Goal: Transaction & Acquisition: Purchase product/service

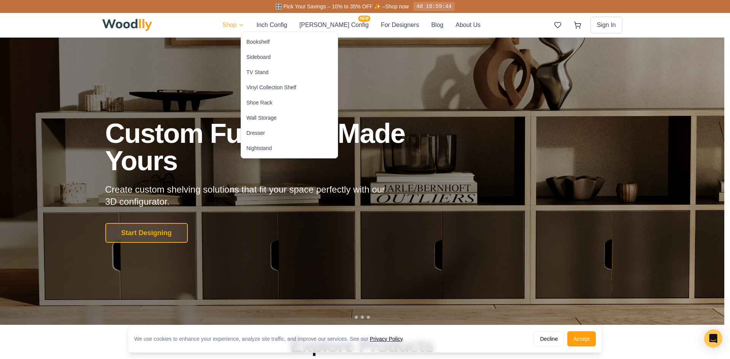
click at [269, 54] on div "Sideboard" at bounding box center [258, 57] width 24 height 8
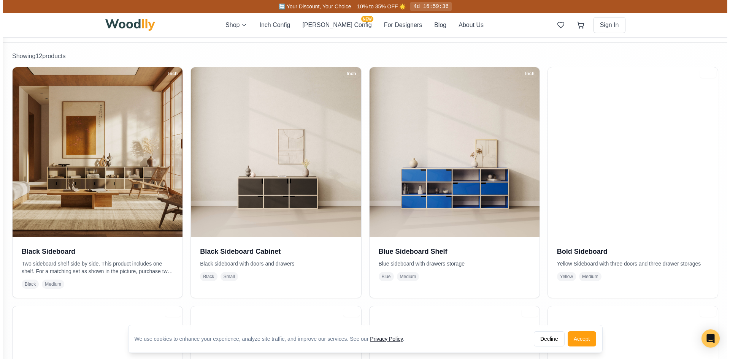
scroll to position [134, 0]
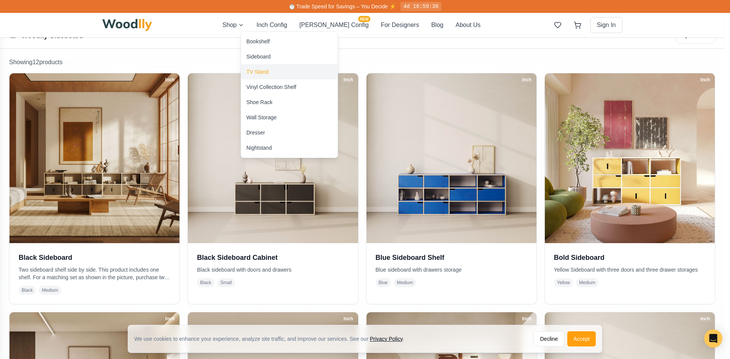
click at [269, 74] on div "TV Stand" at bounding box center [257, 72] width 22 height 8
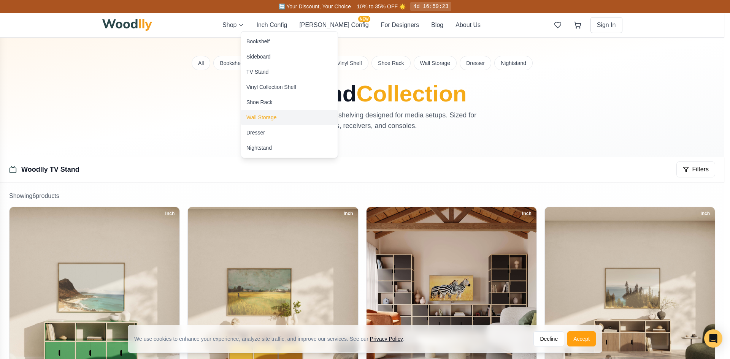
click at [282, 119] on div "Wall Storage" at bounding box center [289, 117] width 97 height 15
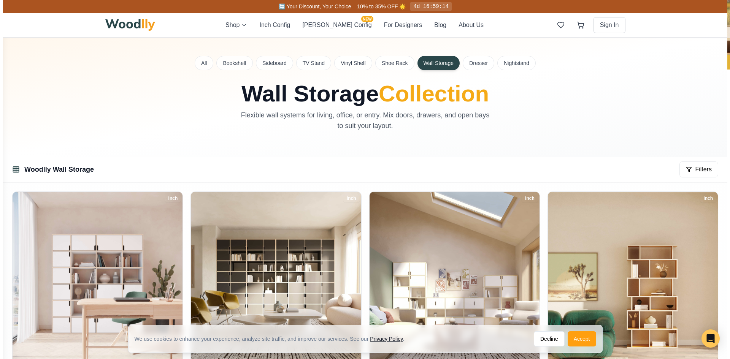
scroll to position [75, 0]
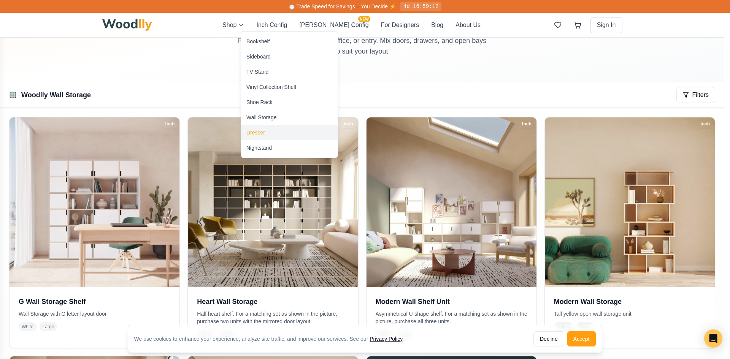
click at [262, 128] on div "Dresser" at bounding box center [289, 132] width 97 height 15
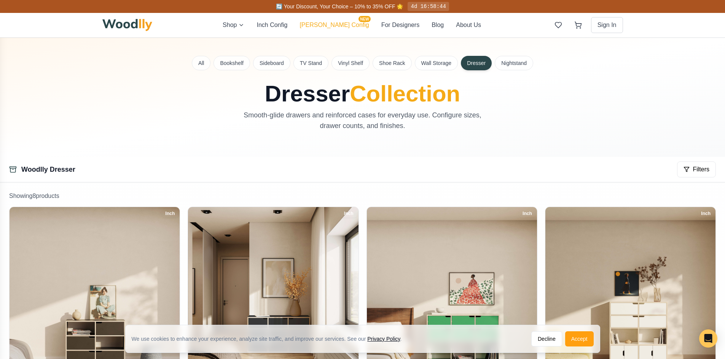
click at [337, 26] on button "[PERSON_NAME] Config NEW" at bounding box center [333, 25] width 69 height 9
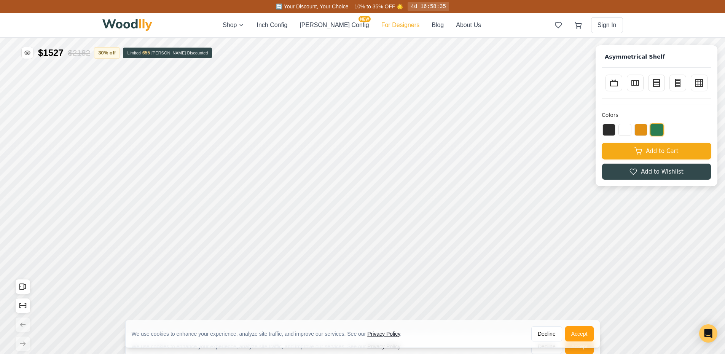
click at [385, 24] on button "For Designers" at bounding box center [400, 25] width 38 height 9
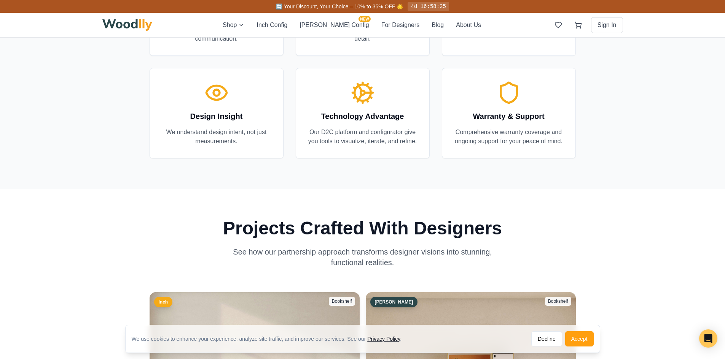
scroll to position [1010, 0]
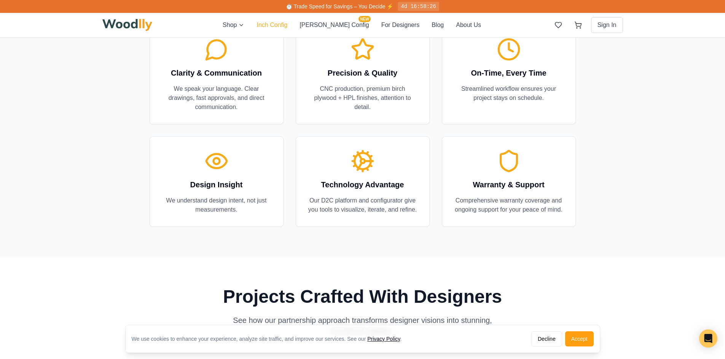
click at [278, 26] on button "Inch Config" at bounding box center [271, 25] width 31 height 9
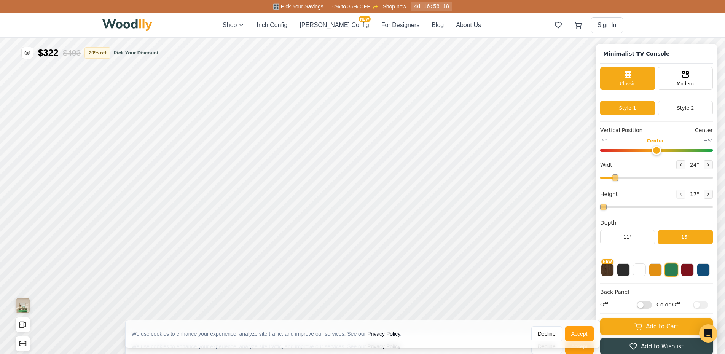
type input "63"
type input "2"
click at [683, 164] on icon at bounding box center [680, 164] width 5 height 5
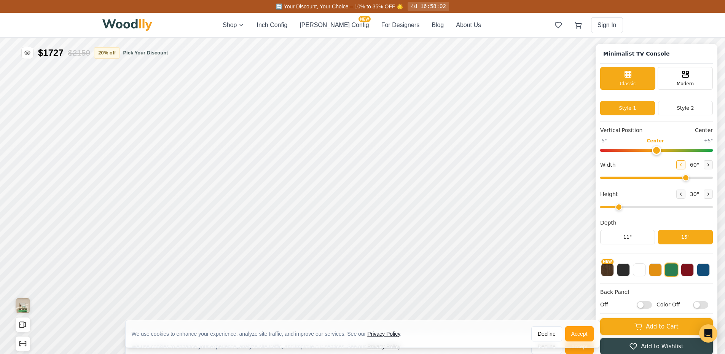
click at [683, 164] on icon at bounding box center [680, 164] width 5 height 5
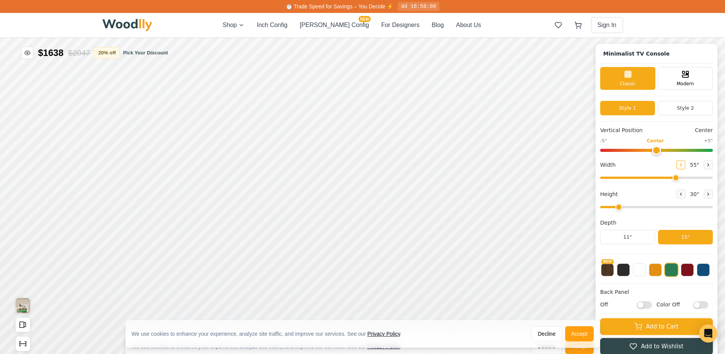
click at [683, 164] on icon at bounding box center [680, 164] width 5 height 5
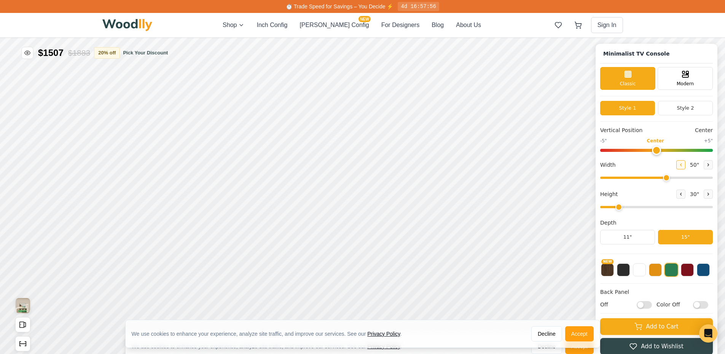
click at [683, 164] on icon at bounding box center [680, 164] width 5 height 5
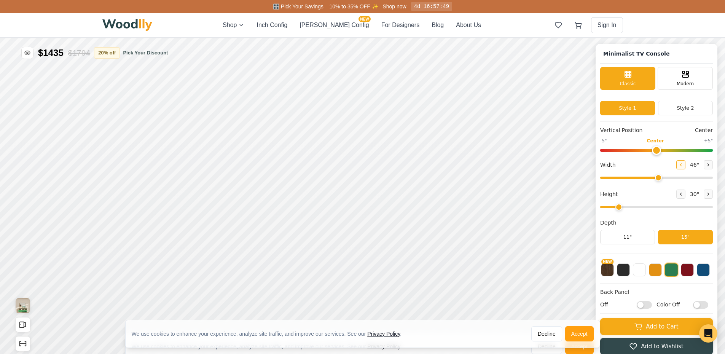
click at [683, 164] on icon at bounding box center [680, 164] width 5 height 5
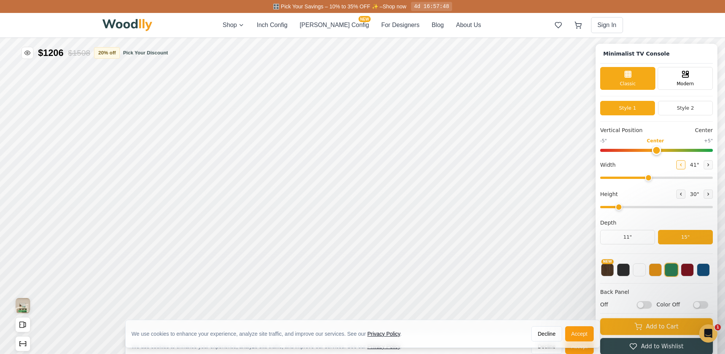
click at [683, 164] on icon at bounding box center [680, 164] width 5 height 5
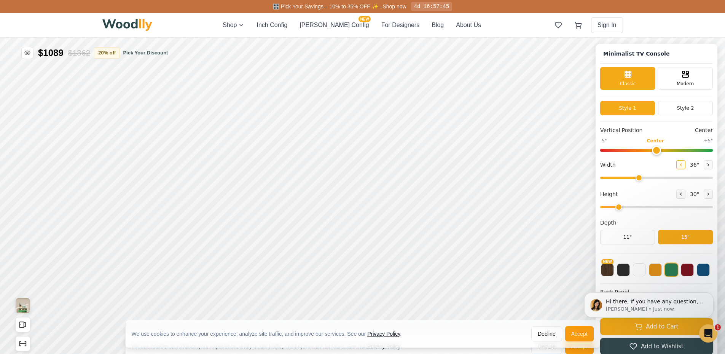
click at [683, 164] on icon at bounding box center [680, 164] width 5 height 5
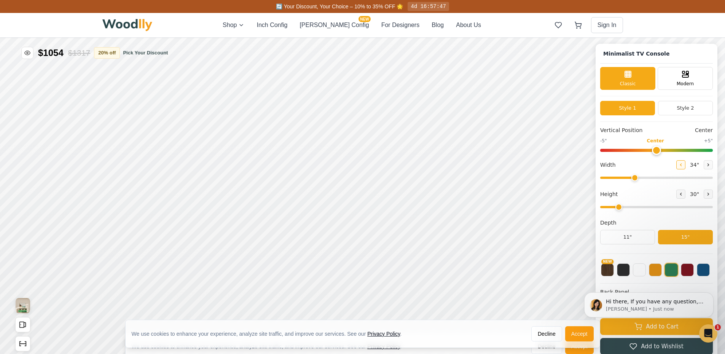
click at [683, 164] on icon at bounding box center [680, 164] width 5 height 5
type input "30"
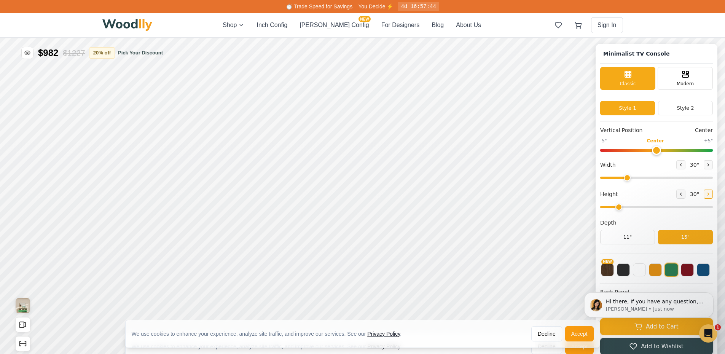
click at [710, 195] on icon at bounding box center [707, 194] width 5 height 5
click at [710, 194] on icon at bounding box center [707, 194] width 5 height 5
click at [685, 194] on button at bounding box center [680, 193] width 9 height 9
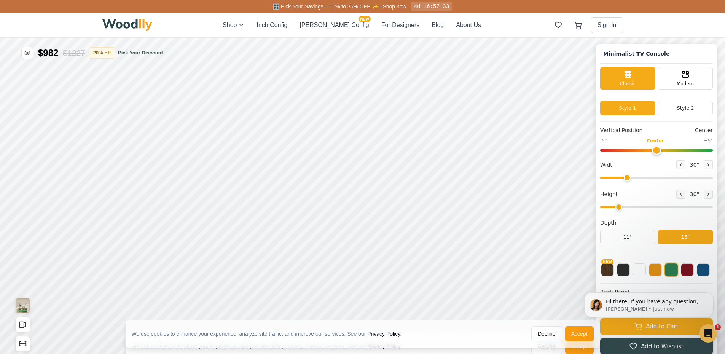
drag, startPoint x: 626, startPoint y: 208, endPoint x: 630, endPoint y: 207, distance: 4.7
click at [630, 207] on input "range" at bounding box center [656, 207] width 113 height 2
click at [632, 206] on input "range" at bounding box center [656, 207] width 113 height 2
click at [631, 206] on input "range" at bounding box center [656, 207] width 113 height 2
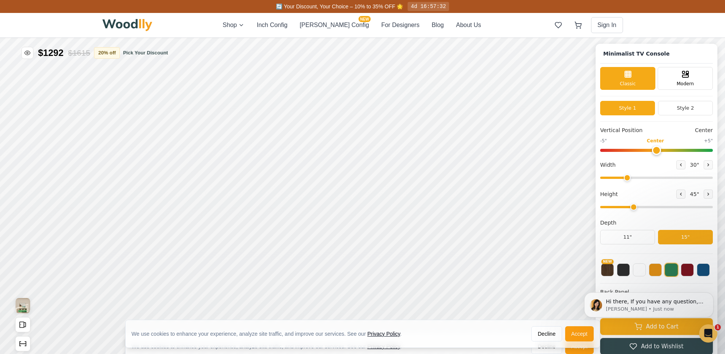
click at [633, 208] on input "range" at bounding box center [656, 207] width 113 height 2
click at [685, 197] on button at bounding box center [680, 193] width 9 height 9
click at [699, 193] on span "30 "" at bounding box center [694, 194] width 12 height 8
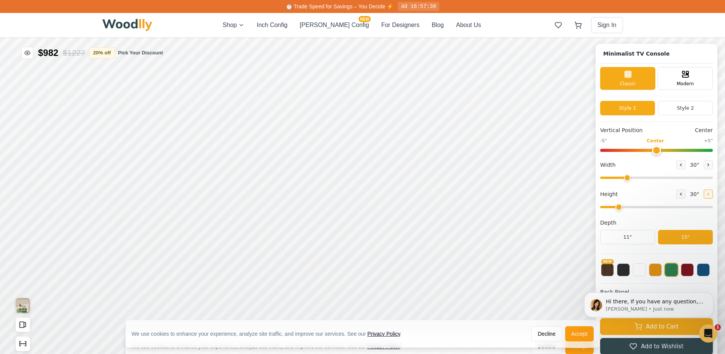
click at [707, 195] on button at bounding box center [707, 193] width 9 height 9
click at [683, 195] on icon at bounding box center [680, 194] width 5 height 5
click at [709, 194] on icon at bounding box center [707, 194] width 1 height 2
click at [683, 192] on icon at bounding box center [680, 194] width 5 height 5
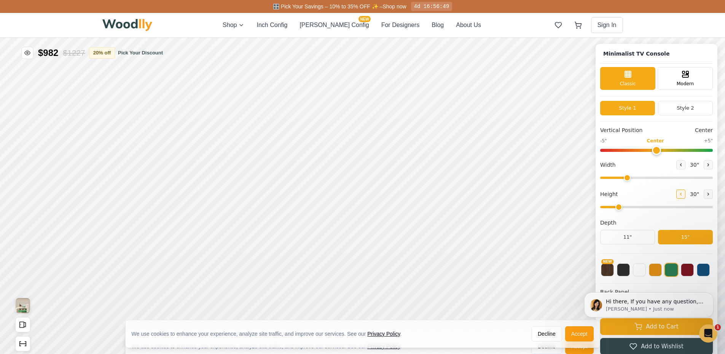
click at [683, 192] on icon at bounding box center [680, 194] width 5 height 5
click at [716, 195] on div "Minimalist TV Console Classic Modern Style 1 Style 2 Vertical Position Center -…" at bounding box center [656, 200] width 122 height 313
click at [710, 195] on icon at bounding box center [707, 194] width 5 height 5
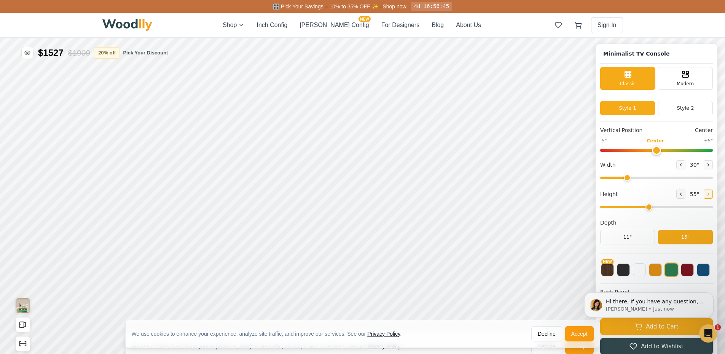
click at [710, 195] on icon at bounding box center [707, 194] width 5 height 5
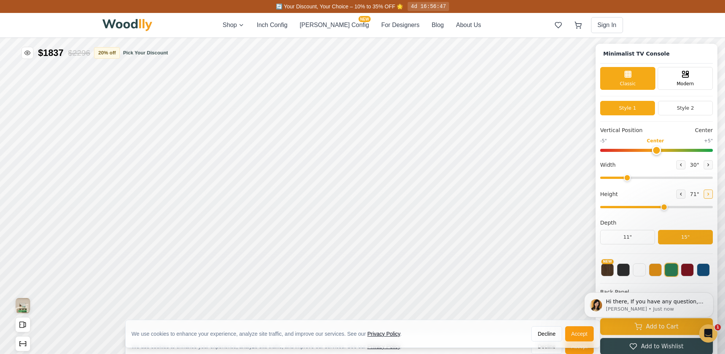
click at [710, 195] on icon at bounding box center [707, 194] width 5 height 5
click at [683, 196] on icon at bounding box center [680, 194] width 5 height 5
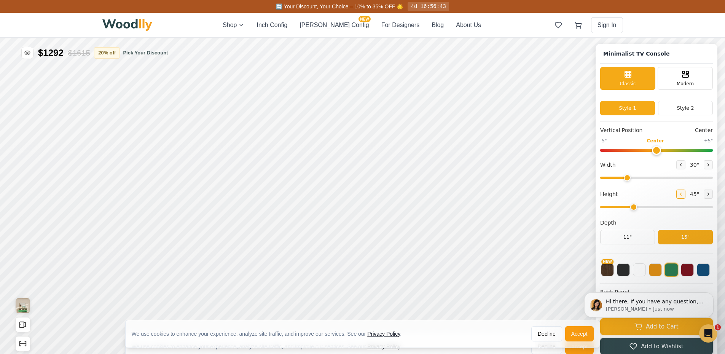
type input "2"
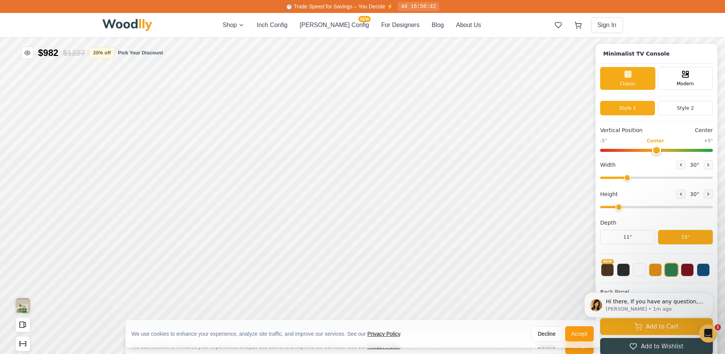
click at [720, 38] on div "Minimalist TV Console Classic Modern Style 1 Style 2 Vertical Position Center -…" at bounding box center [362, 38] width 725 height 0
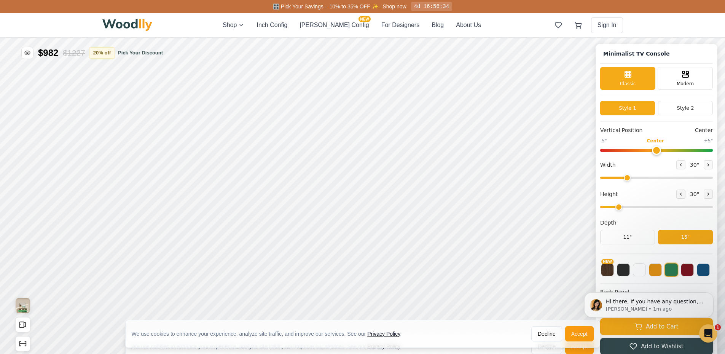
drag, startPoint x: 716, startPoint y: 278, endPoint x: 720, endPoint y: 344, distance: 65.5
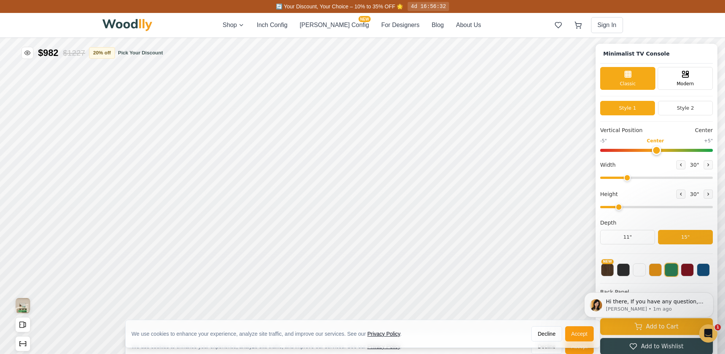
click at [724, 38] on html "We use cookies to enhance your experience, analyze site traffic, and improve ou…" at bounding box center [362, 38] width 725 height 0
click at [709, 293] on icon "Dismiss notification" at bounding box center [711, 294] width 4 height 4
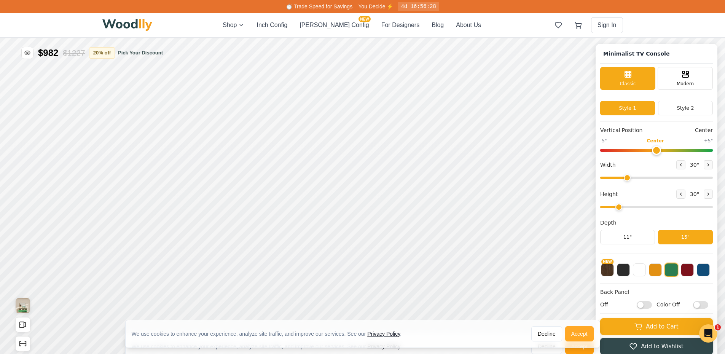
drag, startPoint x: 725, startPoint y: 281, endPoint x: 577, endPoint y: 331, distance: 155.7
click at [577, 331] on button "Accept" at bounding box center [579, 333] width 29 height 15
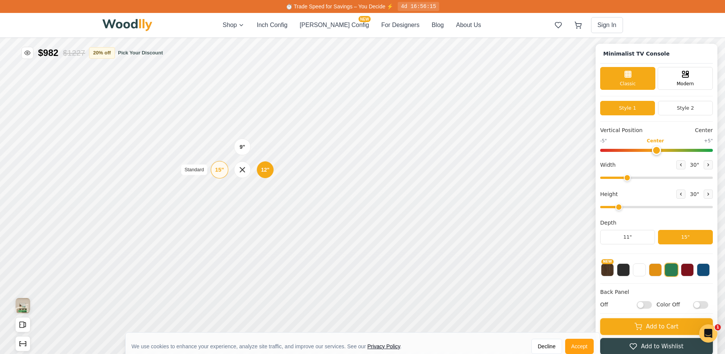
click at [223, 170] on div "15"" at bounding box center [219, 169] width 9 height 8
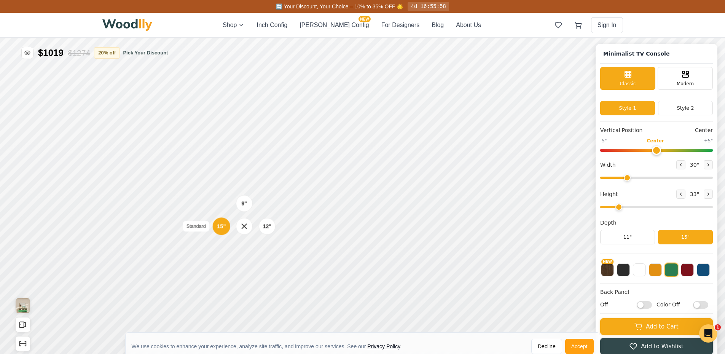
click at [226, 226] on div "15" Standard" at bounding box center [221, 225] width 17 height 17
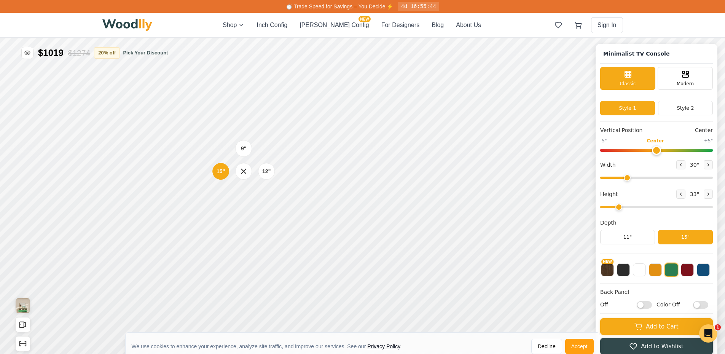
click at [648, 305] on input "Off" at bounding box center [643, 305] width 15 height 8
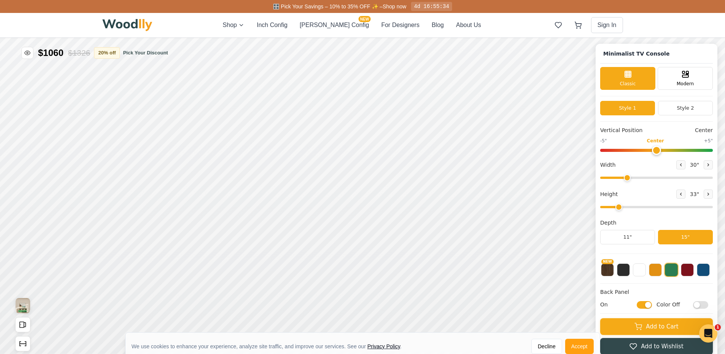
click at [651, 304] on input "On" at bounding box center [643, 305] width 15 height 8
checkbox input "false"
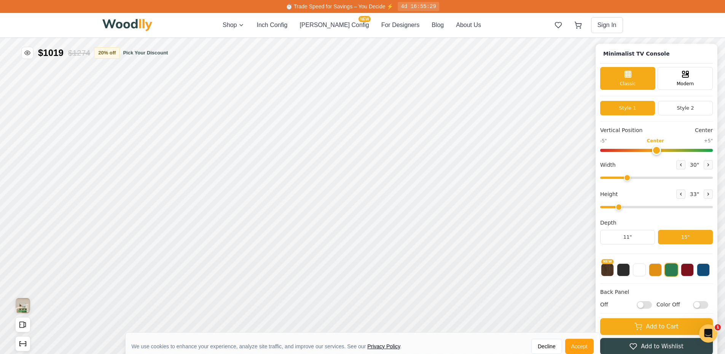
drag, startPoint x: 704, startPoint y: 305, endPoint x: 686, endPoint y: 309, distance: 18.3
click at [686, 309] on div "Back Panel Off Color Off" at bounding box center [656, 300] width 113 height 25
click at [701, 305] on input "Color Off" at bounding box center [700, 305] width 15 height 8
click at [705, 305] on input "Color On" at bounding box center [700, 305] width 15 height 8
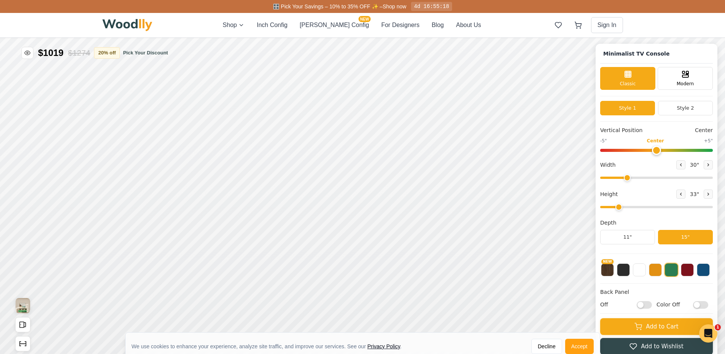
click at [705, 305] on input "Color Off" at bounding box center [700, 305] width 15 height 8
checkbox input "true"
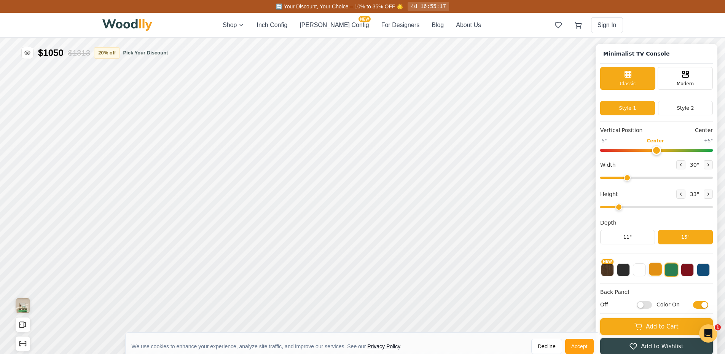
click at [656, 272] on button at bounding box center [654, 268] width 13 height 13
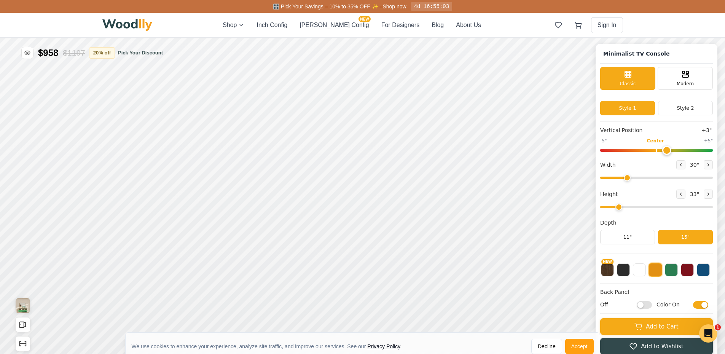
type input "0"
click at [657, 149] on input "range" at bounding box center [656, 150] width 113 height 3
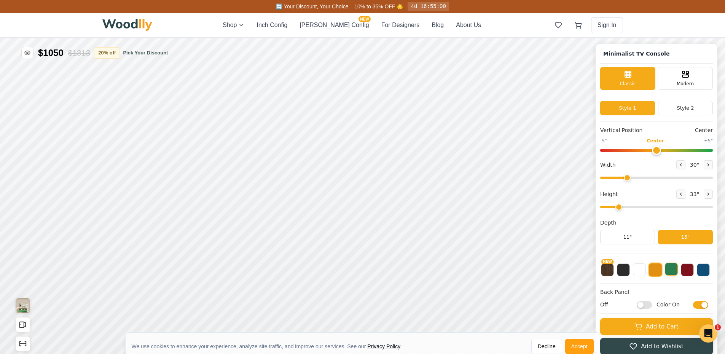
click at [674, 269] on button at bounding box center [670, 268] width 13 height 13
click at [680, 73] on div "Modern" at bounding box center [684, 77] width 55 height 23
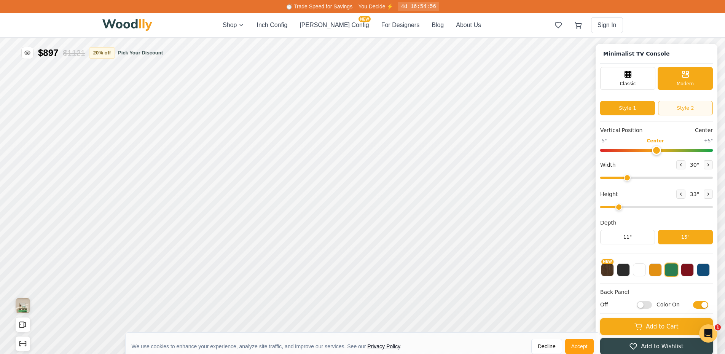
click at [693, 112] on button "Style 2" at bounding box center [685, 108] width 55 height 14
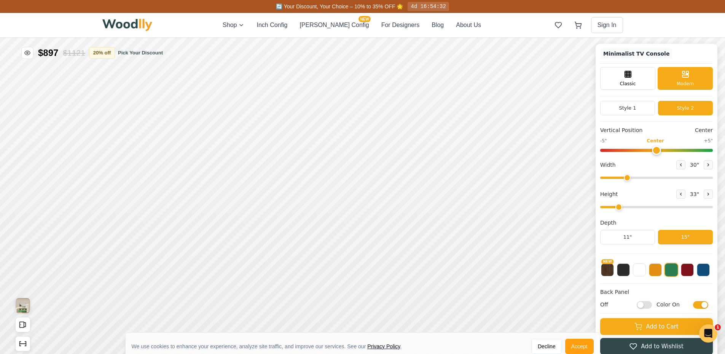
click at [633, 54] on h1 "Minimalist TV Console" at bounding box center [636, 53] width 72 height 11
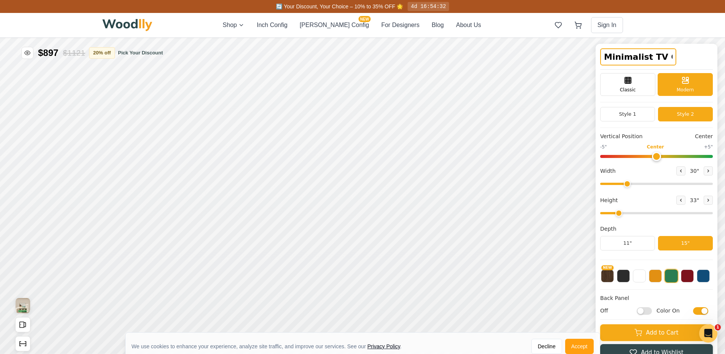
scroll to position [0, 16]
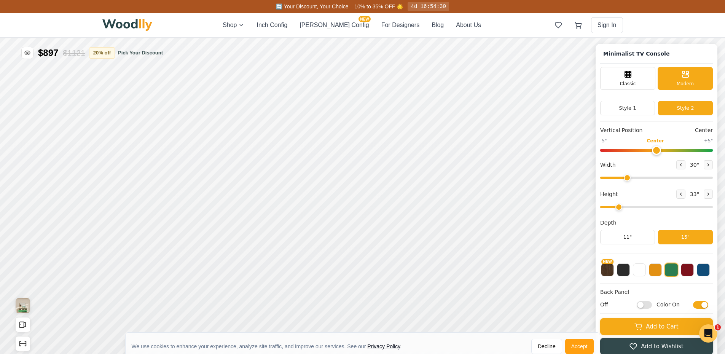
click at [704, 59] on div "Minimalist TV Console" at bounding box center [656, 55] width 113 height 15
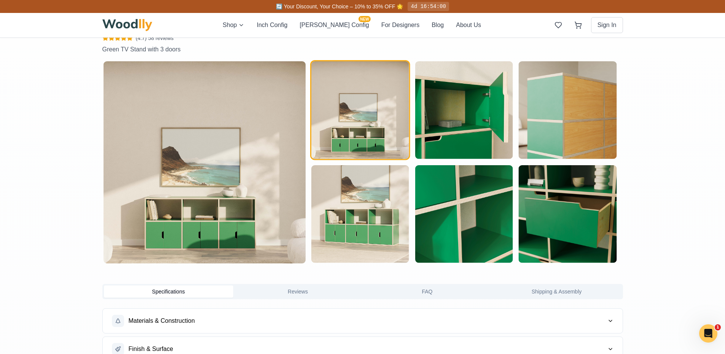
scroll to position [0, 0]
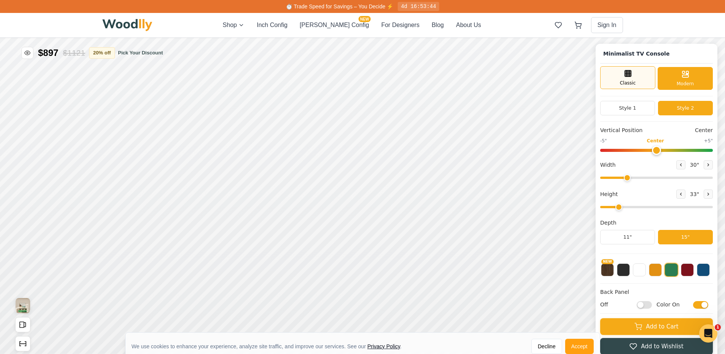
click at [645, 76] on div "Classic" at bounding box center [627, 77] width 55 height 23
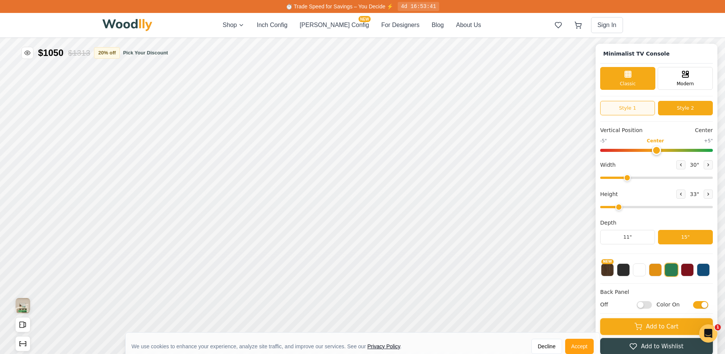
click at [646, 112] on button "Style 1" at bounding box center [627, 108] width 55 height 14
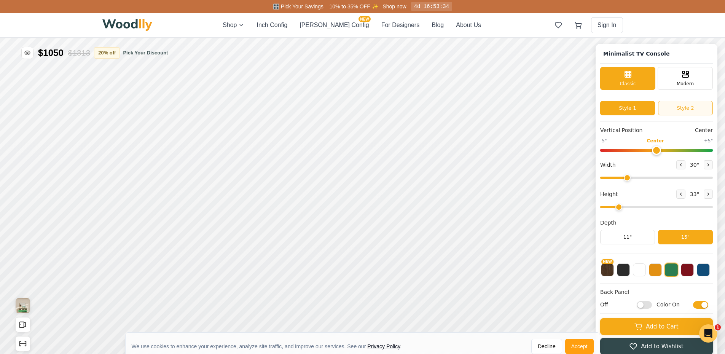
click at [678, 109] on button "Style 2" at bounding box center [685, 108] width 55 height 14
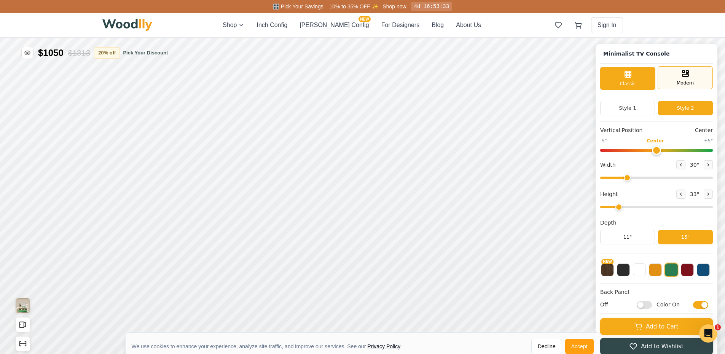
click at [691, 81] on span "Modern" at bounding box center [684, 82] width 17 height 7
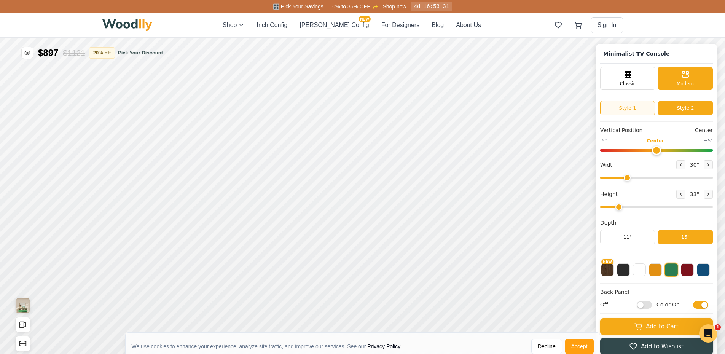
click at [644, 112] on button "Style 1" at bounding box center [627, 108] width 55 height 14
click at [671, 112] on button "Style 2" at bounding box center [685, 108] width 55 height 14
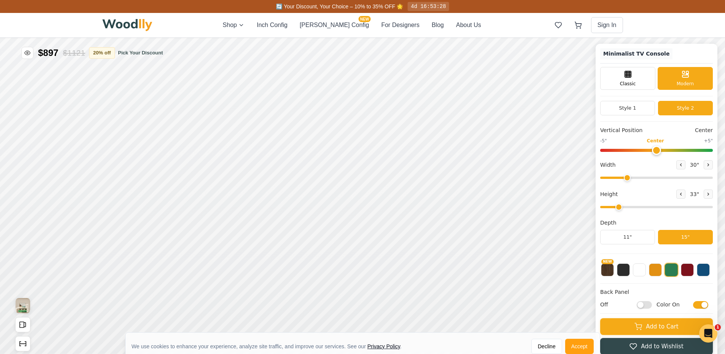
click at [662, 54] on h1 "Minimalist TV Console" at bounding box center [636, 53] width 72 height 11
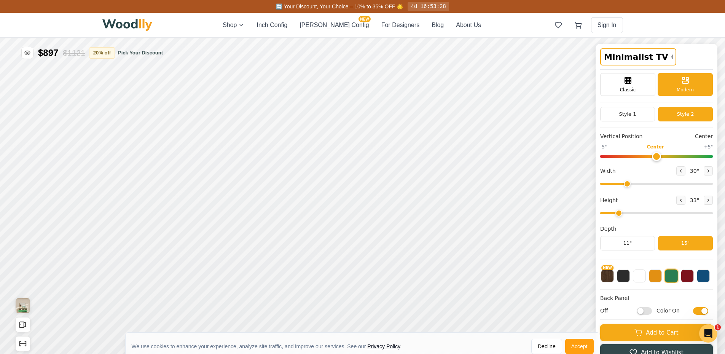
scroll to position [0, 16]
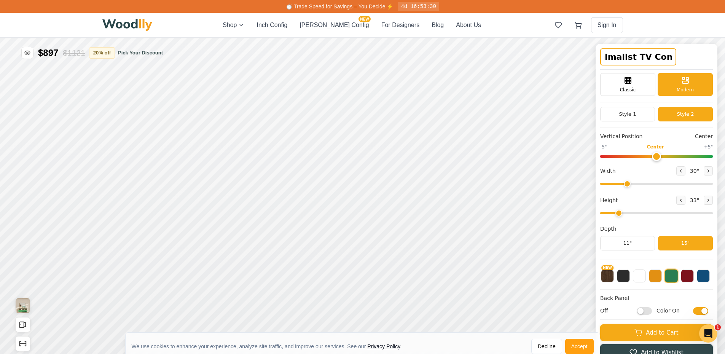
click at [662, 54] on input "Minimalist TV Console" at bounding box center [638, 56] width 76 height 17
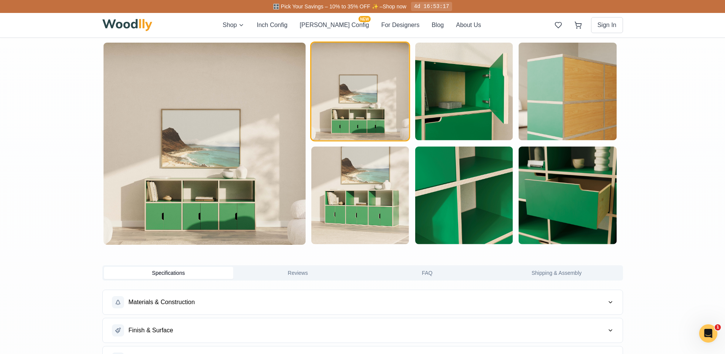
scroll to position [484, 0]
